Goal: Information Seeking & Learning: Understand process/instructions

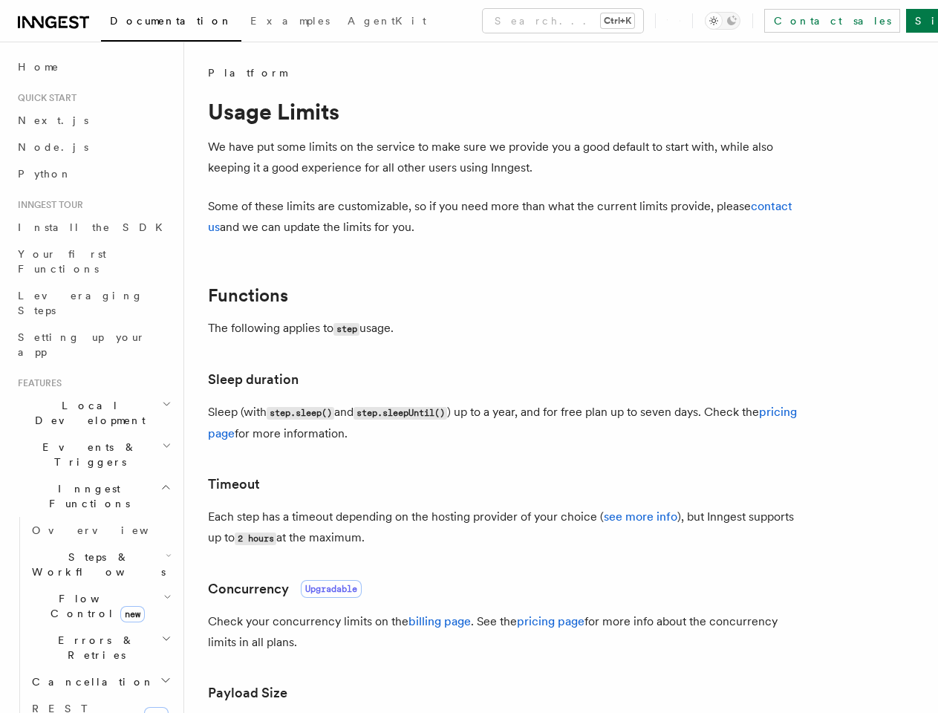
click at [498, 21] on button "Search... Ctrl+K" at bounding box center [563, 21] width 160 height 24
click at [745, 21] on div at bounding box center [469, 356] width 938 height 713
click at [87, 361] on div at bounding box center [469, 356] width 938 height 713
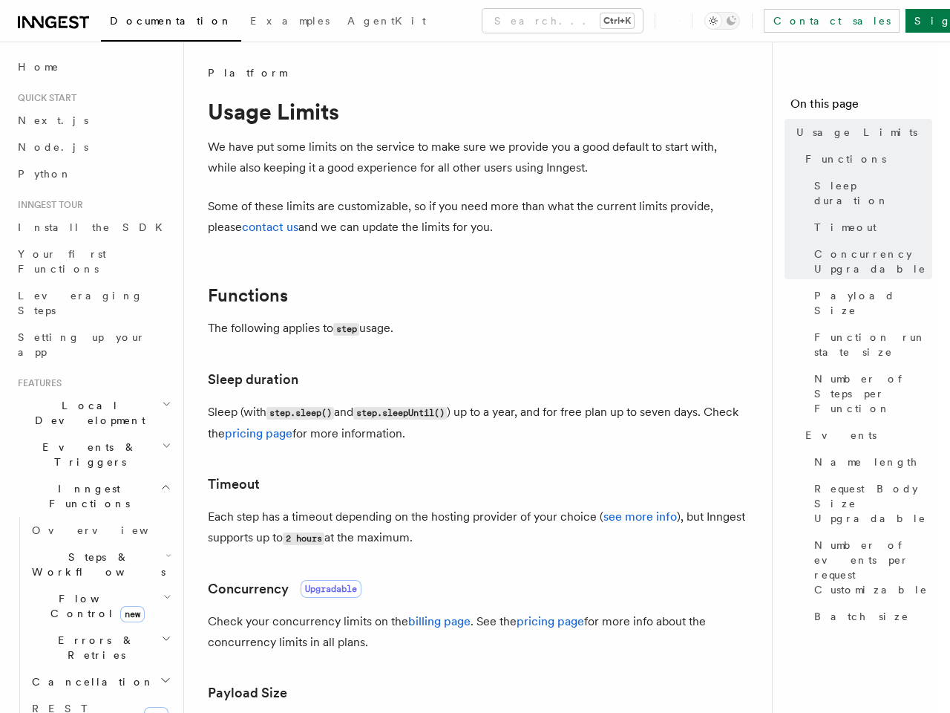
click at [87, 388] on div at bounding box center [475, 356] width 950 height 713
click at [87, 481] on span "Inngest Functions" at bounding box center [86, 496] width 149 height 30
click at [94, 549] on span "Steps & Workflows" at bounding box center [96, 564] width 140 height 30
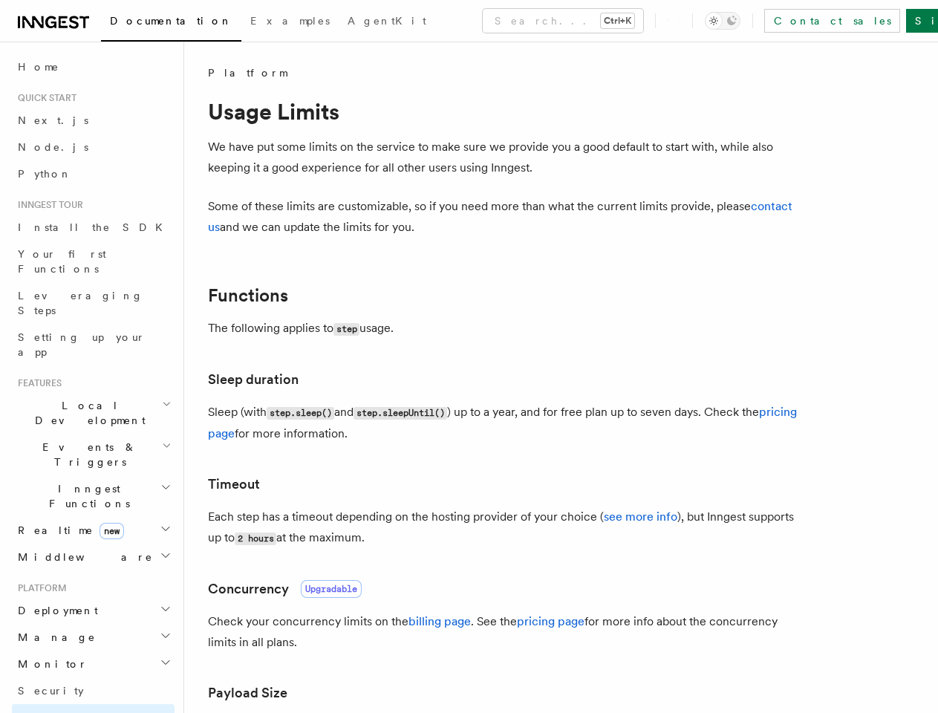
click at [94, 597] on h2 "Deployment" at bounding box center [93, 610] width 163 height 27
